Goal: Task Accomplishment & Management: Use online tool/utility

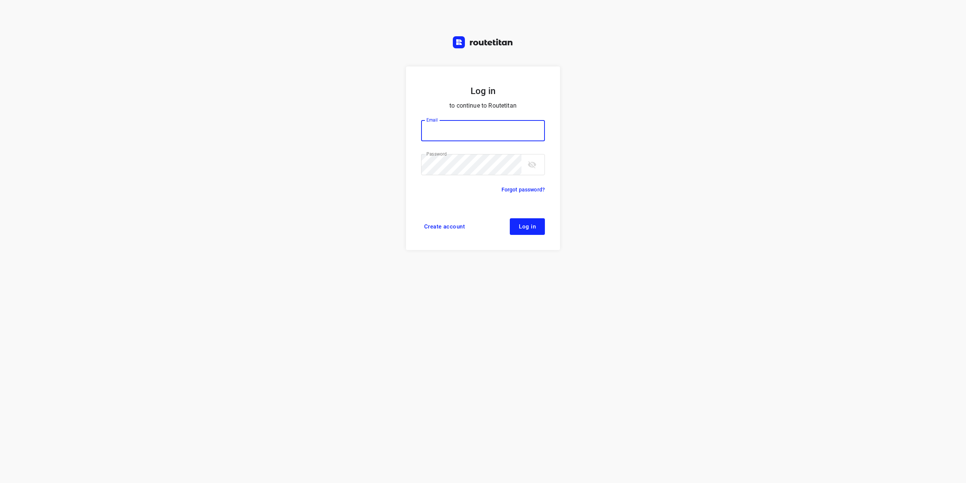
type input "[EMAIL_ADDRESS][DOMAIN_NAME]"
click at [532, 229] on span "Log in" at bounding box center [527, 226] width 17 height 6
click at [532, 230] on button "Log in" at bounding box center [527, 226] width 35 height 17
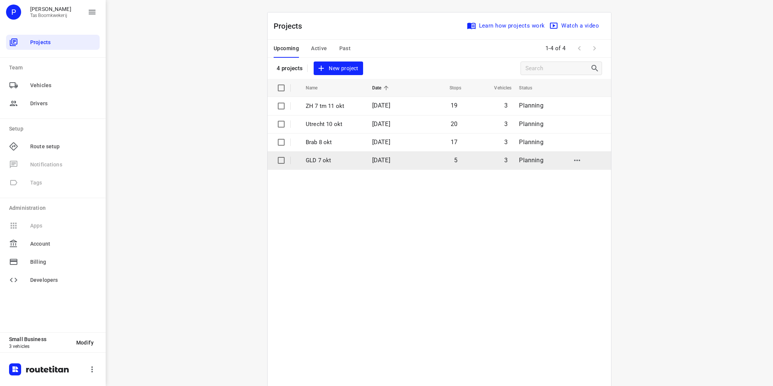
click at [320, 160] on p "GLD 7 okt" at bounding box center [333, 160] width 55 height 9
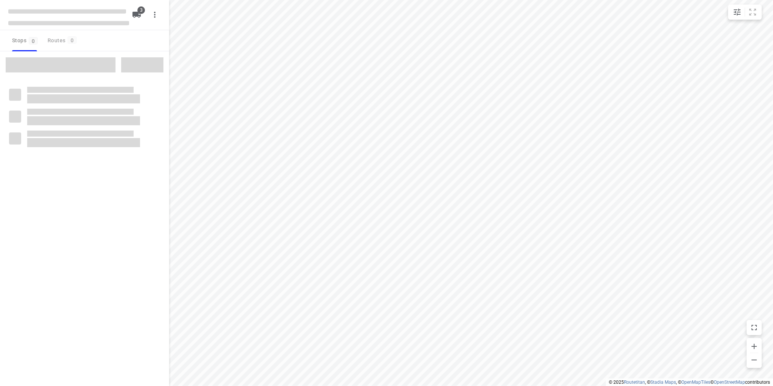
type input "distance"
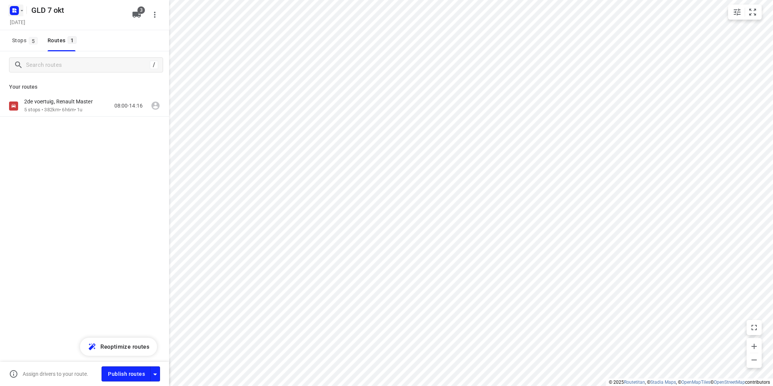
click at [15, 9] on icon "button" at bounding box center [16, 9] width 2 height 2
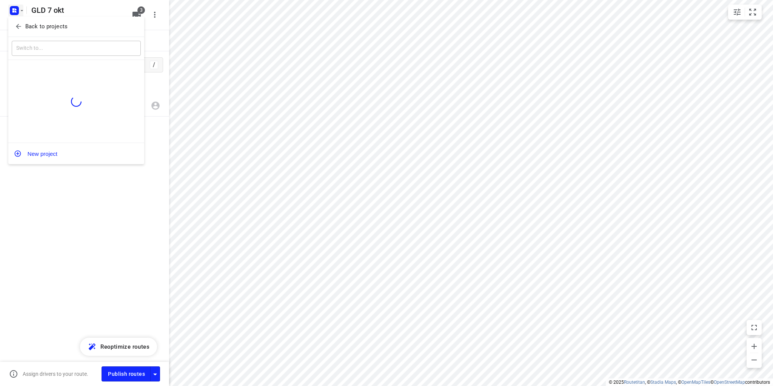
click at [32, 30] on p "Back to projects" at bounding box center [46, 26] width 42 height 9
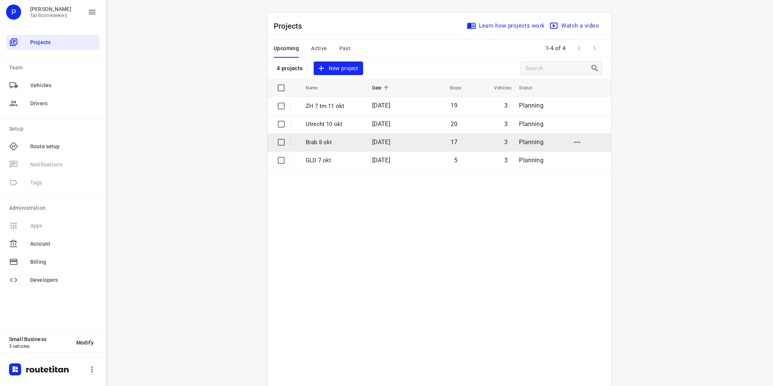
click at [324, 142] on p "Brab 8 okt" at bounding box center [333, 142] width 55 height 9
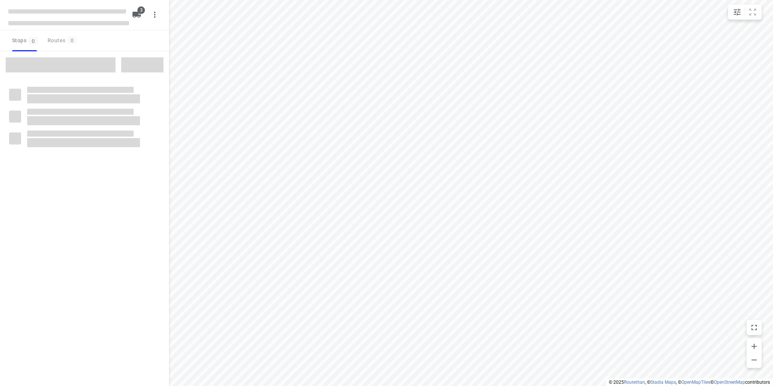
type input "distance"
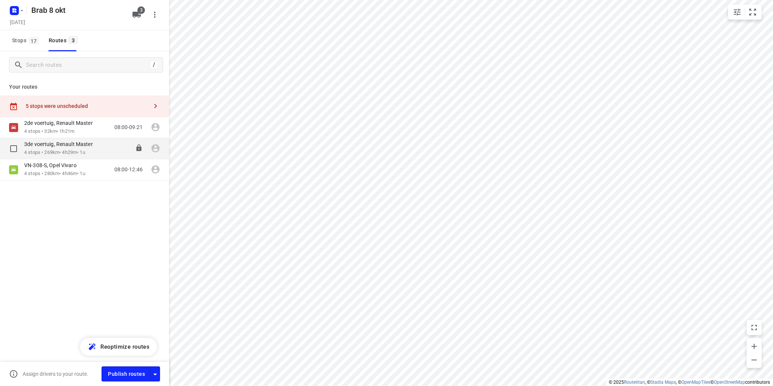
click at [84, 146] on p "3de voertuig, Renault Master" at bounding box center [60, 144] width 73 height 7
